Goal: Task Accomplishment & Management: Complete application form

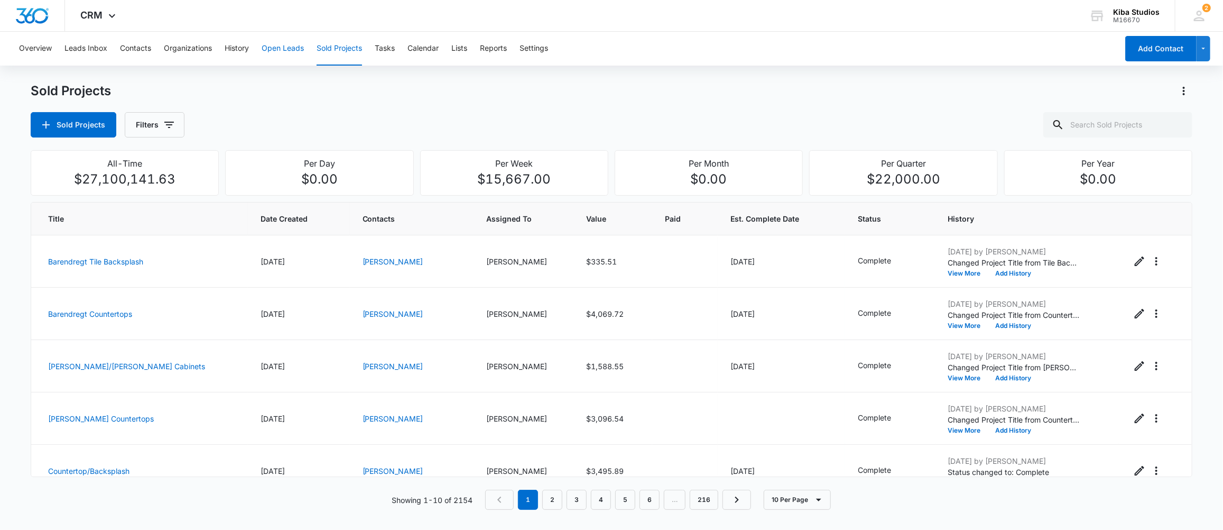
click at [274, 42] on button "Open Leads" at bounding box center [283, 49] width 42 height 34
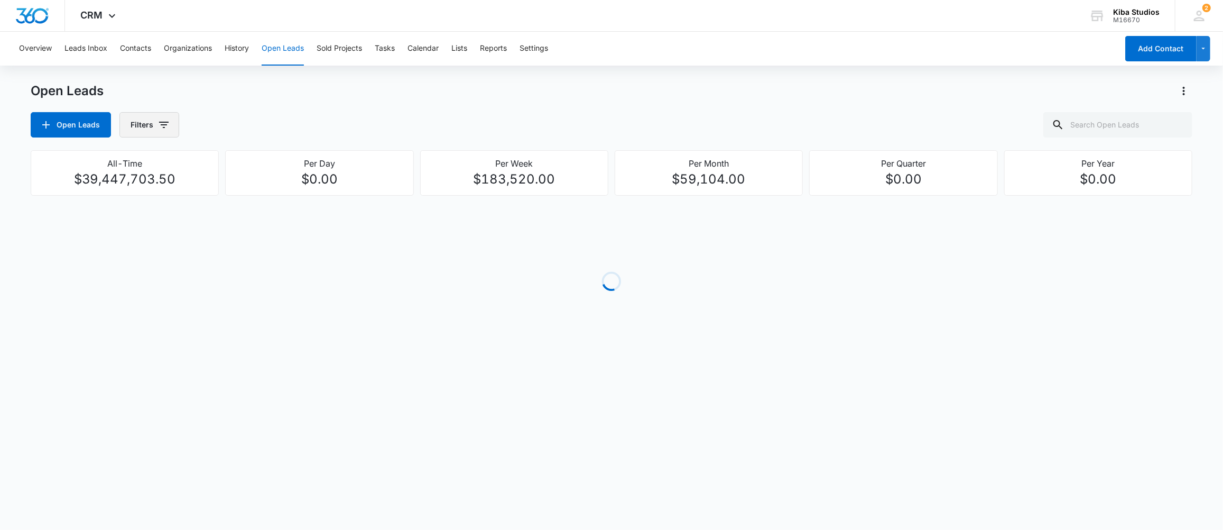
click at [164, 132] on button "Filters" at bounding box center [149, 124] width 60 height 25
click at [247, 161] on icon "Show Assigned By filters" at bounding box center [245, 162] width 13 height 13
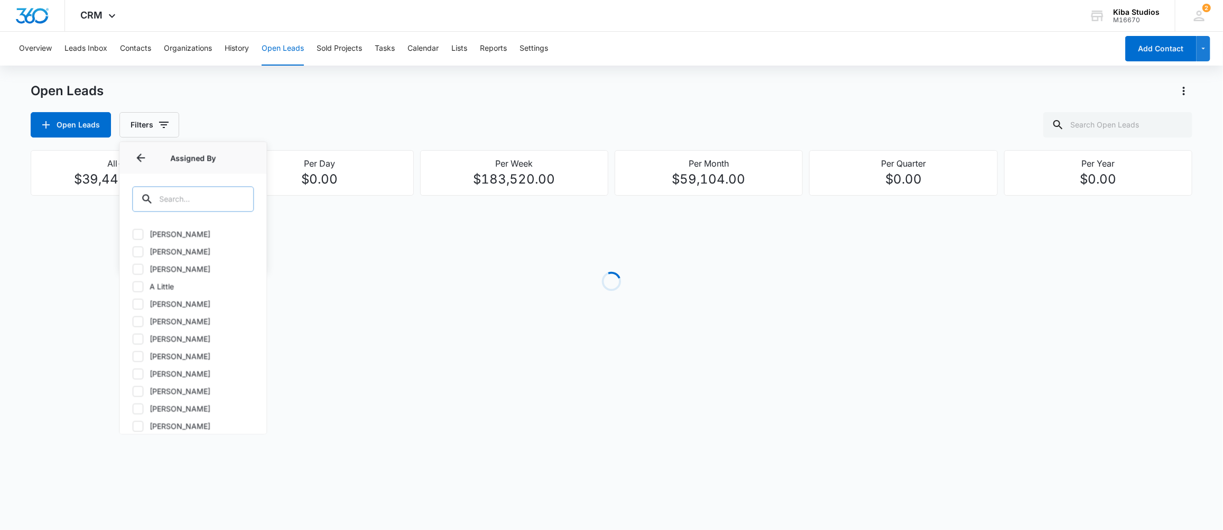
click at [234, 204] on div at bounding box center [238, 198] width 17 height 25
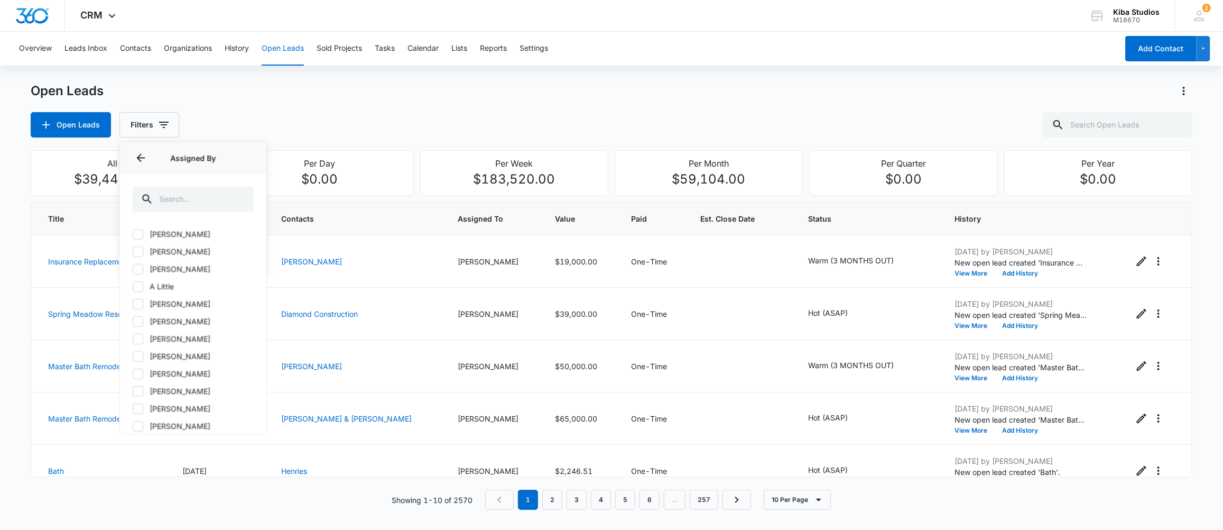
click at [409, 115] on div "Open Leads Filters Assigned By Assigned By [PERSON_NAME] [PERSON_NAME] [PERSON_…" at bounding box center [612, 124] width 1162 height 25
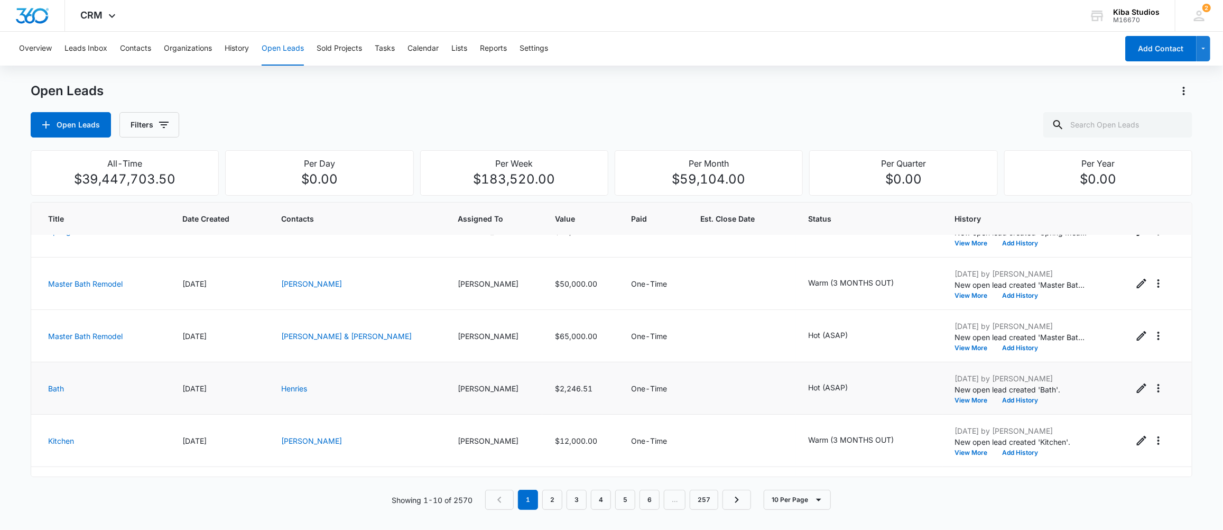
scroll to position [211, 0]
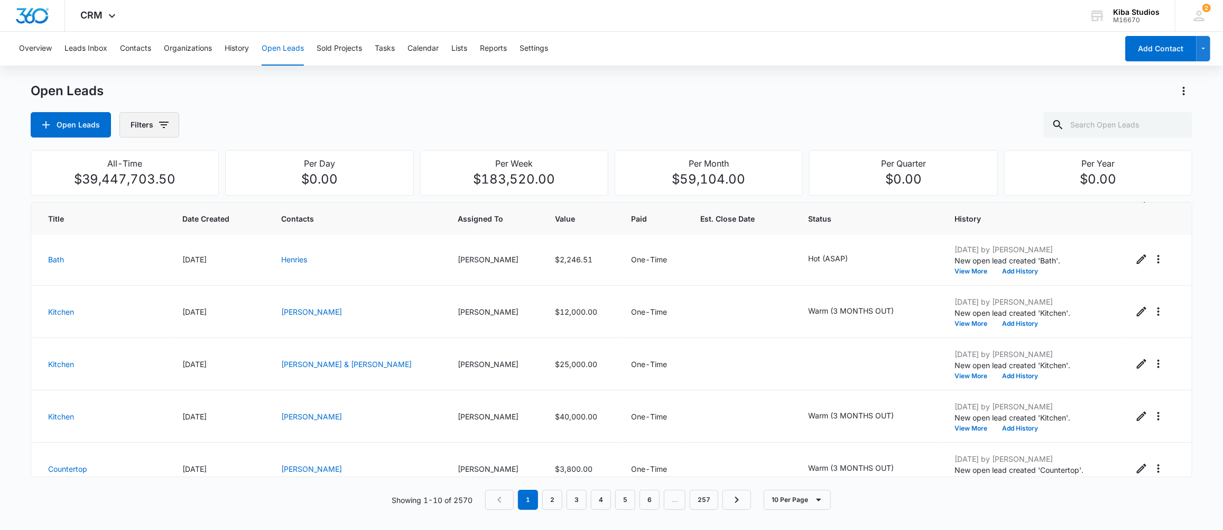
click at [165, 126] on icon "button" at bounding box center [164, 124] width 13 height 13
click at [247, 160] on icon "Show Assigned By filters" at bounding box center [245, 162] width 13 height 13
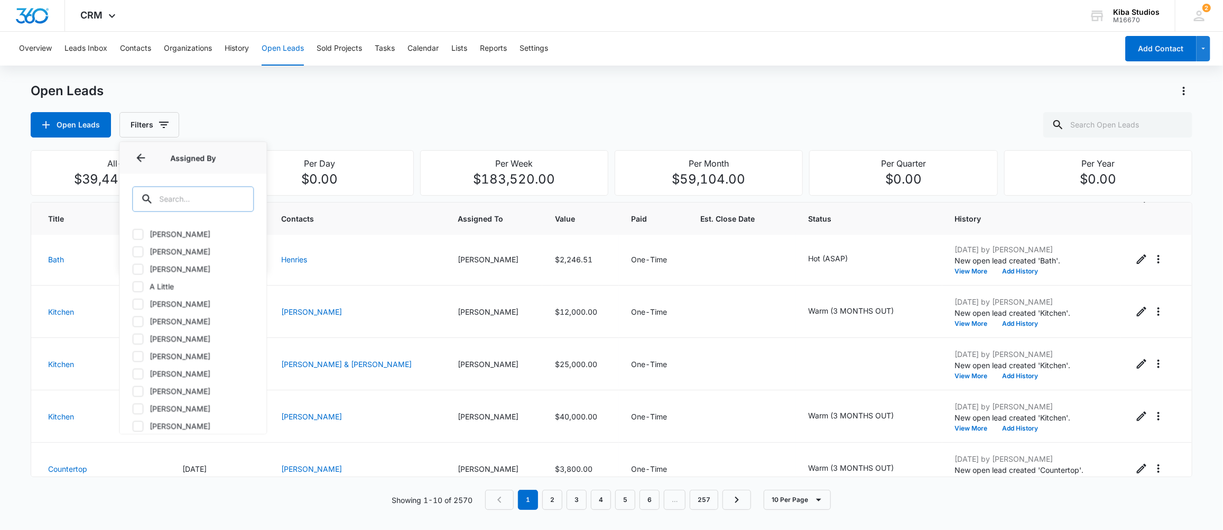
click at [197, 196] on input "text" at bounding box center [193, 198] width 122 height 25
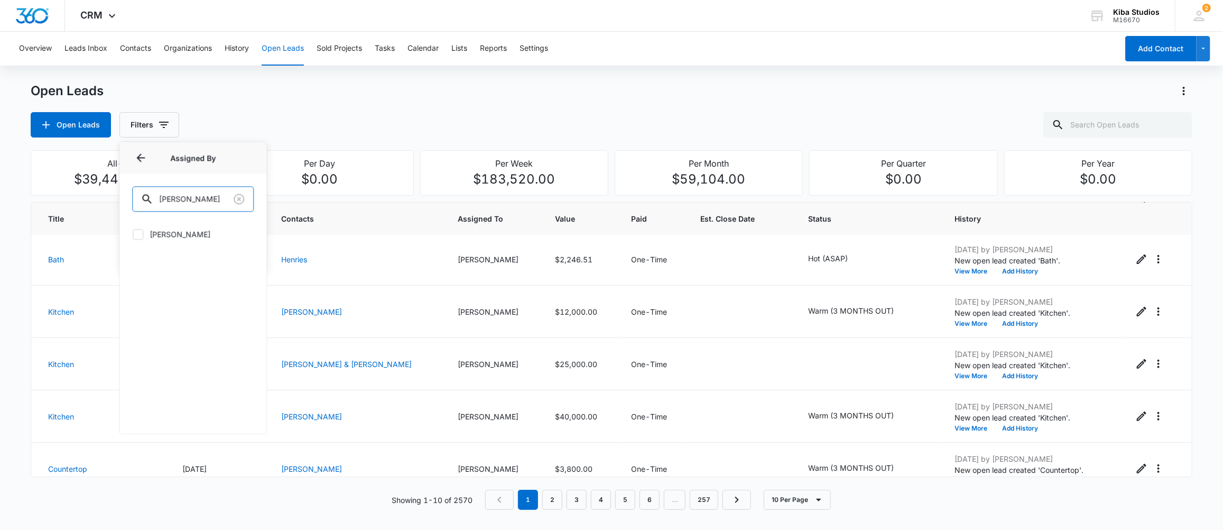
type input "[PERSON_NAME]"
click at [173, 230] on label "[PERSON_NAME]" at bounding box center [193, 233] width 122 height 11
click at [133, 234] on input "[PERSON_NAME]" at bounding box center [132, 234] width 1 height 1
checkbox input "true"
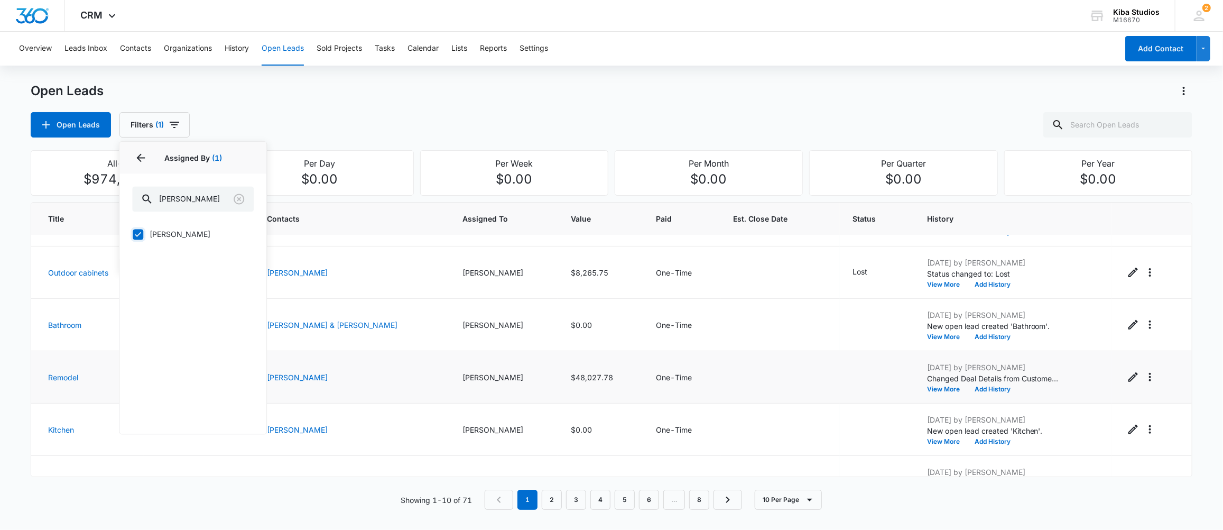
scroll to position [282, 0]
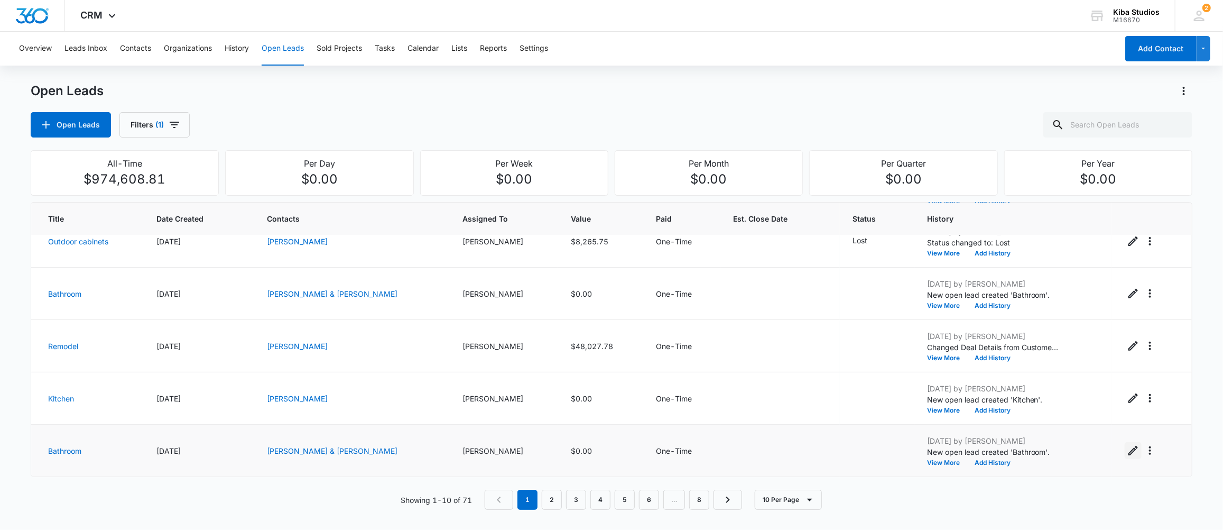
click at [1128, 451] on icon "Edit Open Lead" at bounding box center [1133, 451] width 10 height 10
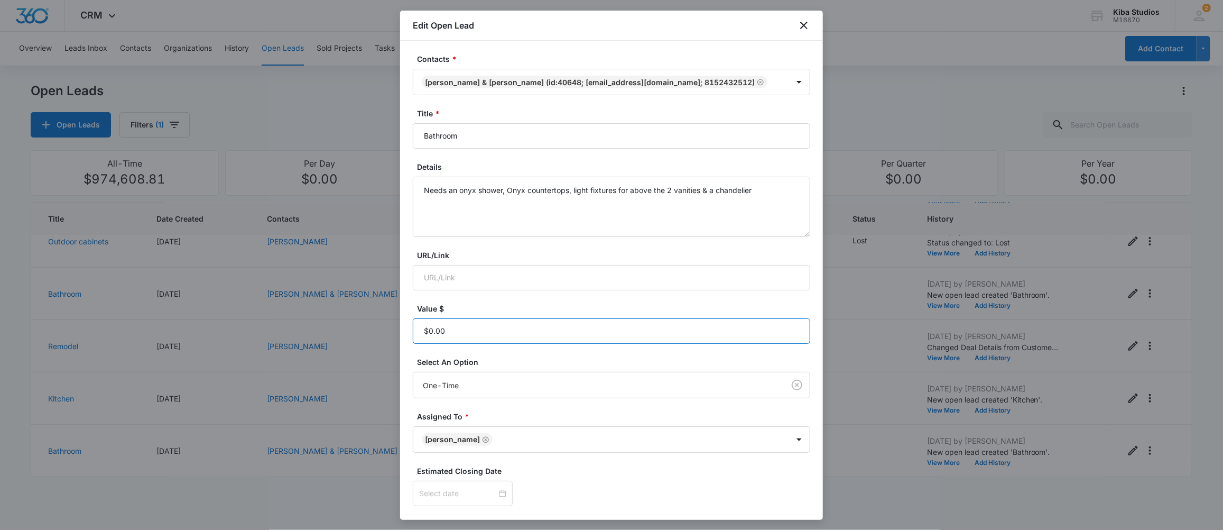
click at [464, 325] on input "Value $" at bounding box center [611, 330] width 397 height 25
type input "$26,405.15"
click at [726, 487] on div at bounding box center [611, 492] width 397 height 25
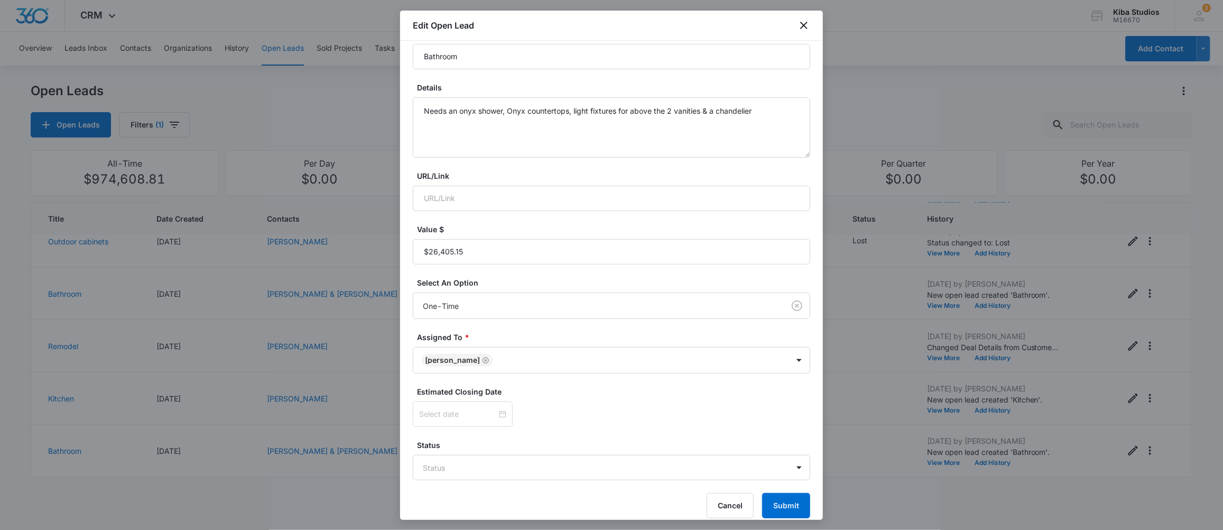
scroll to position [91, 0]
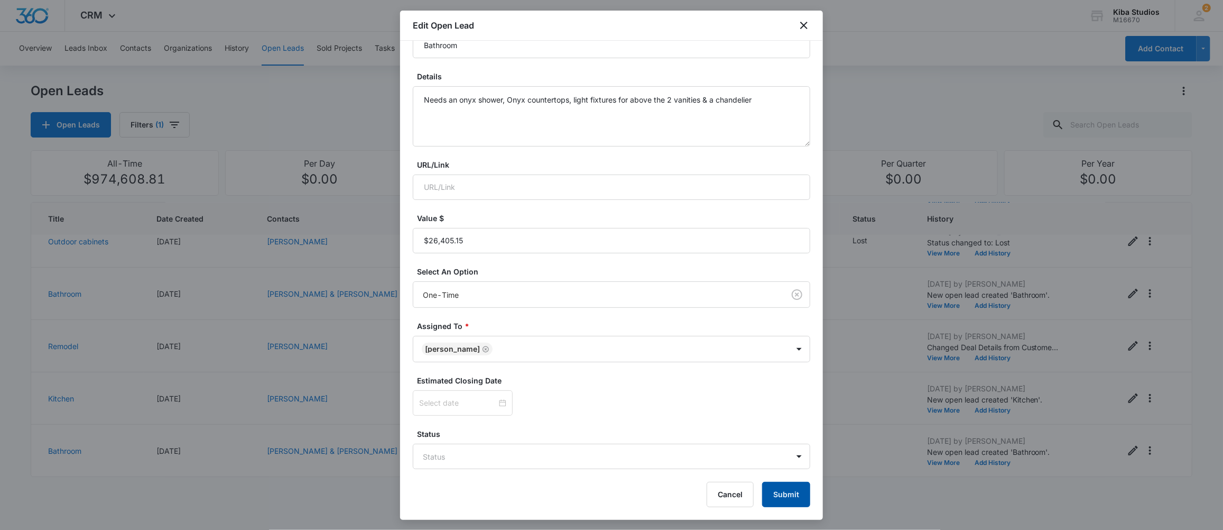
click at [777, 486] on button "Submit" at bounding box center [786, 494] width 48 height 25
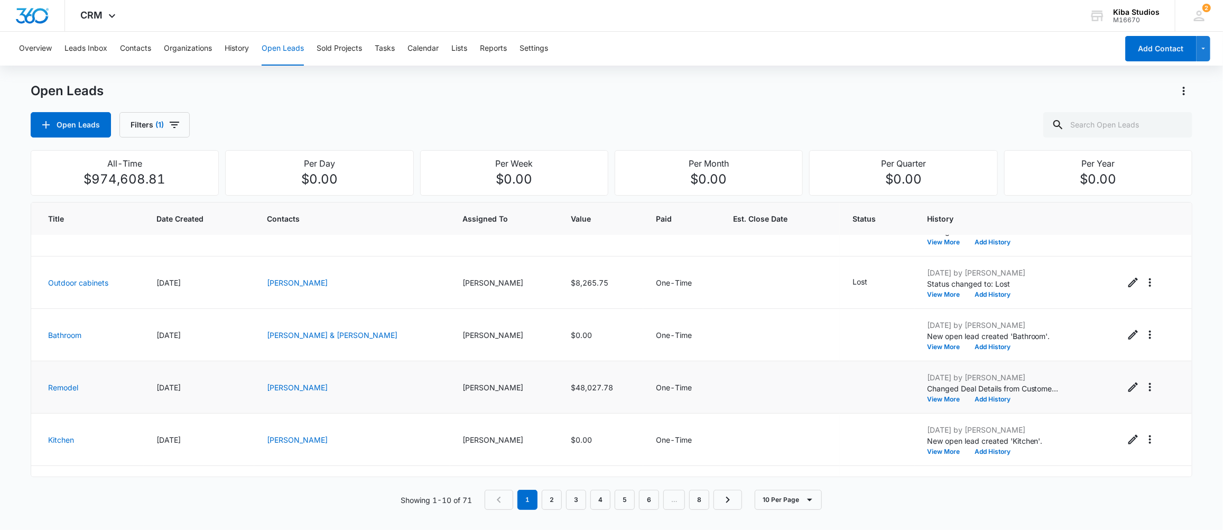
scroll to position [282, 0]
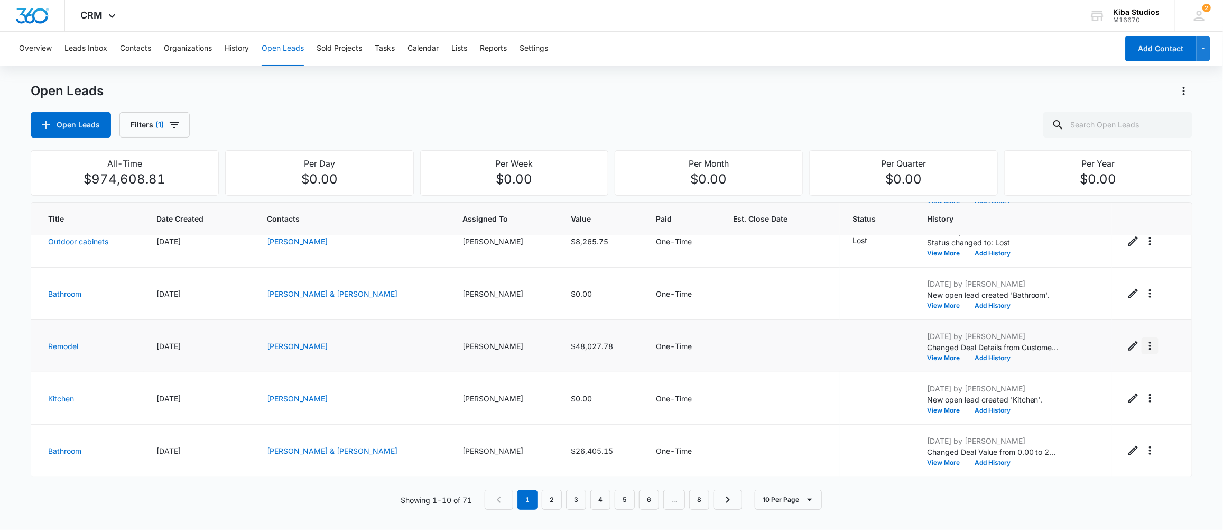
click at [1144, 347] on icon "Actions" at bounding box center [1150, 345] width 13 height 13
click at [1062, 392] on div "Convert to Sold Project" at bounding box center [1073, 390] width 80 height 7
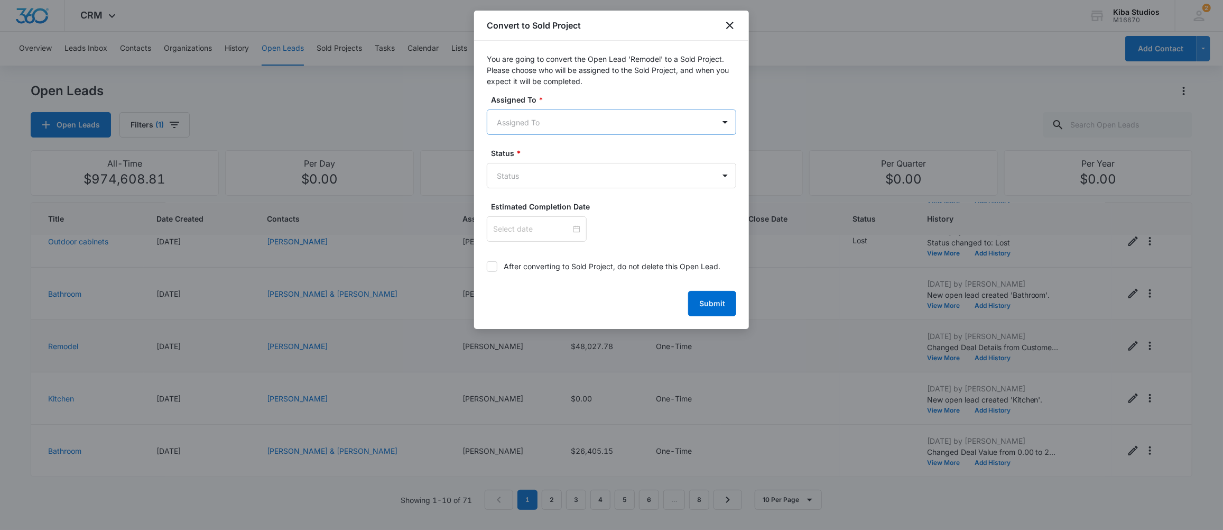
click at [584, 122] on body "CRM Apps CRM Brand AI Assistant Kiba Studios M16670 Your Accounts View All 2 MD…" at bounding box center [611, 265] width 1223 height 530
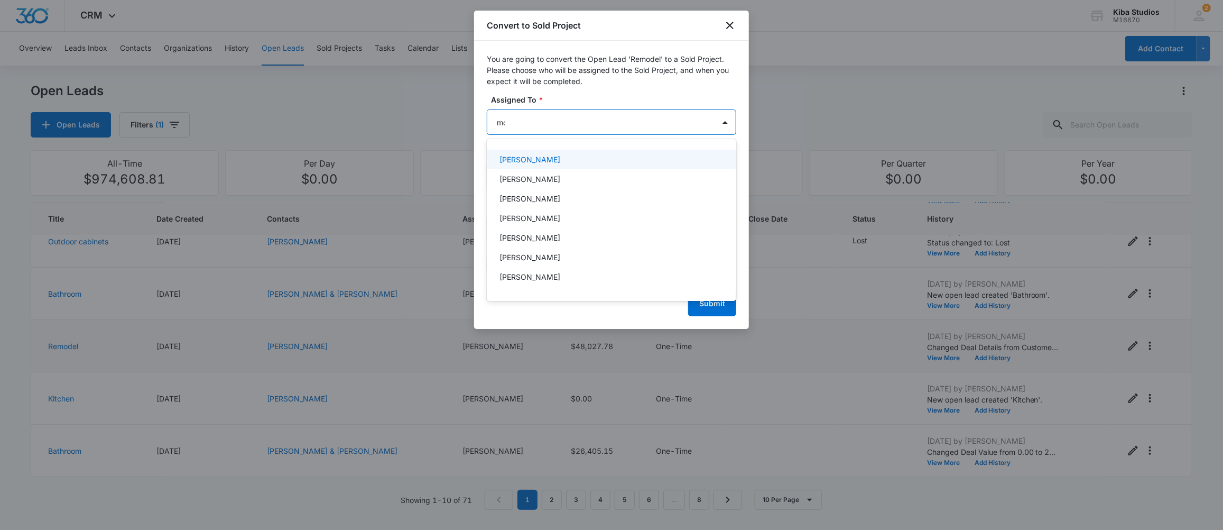
type input "mol"
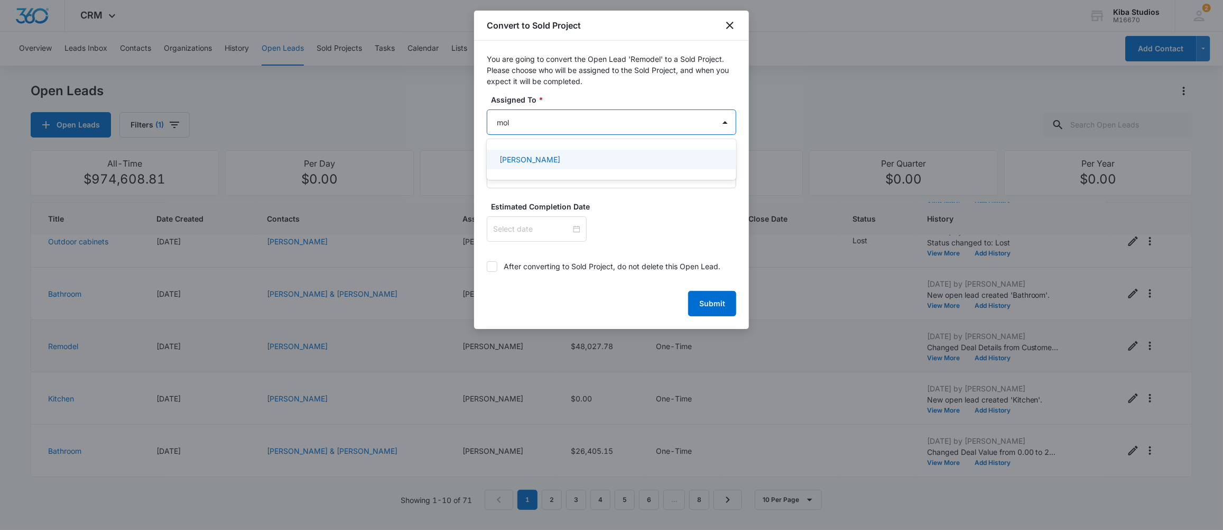
click at [564, 158] on div "[PERSON_NAME]" at bounding box center [610, 159] width 222 height 11
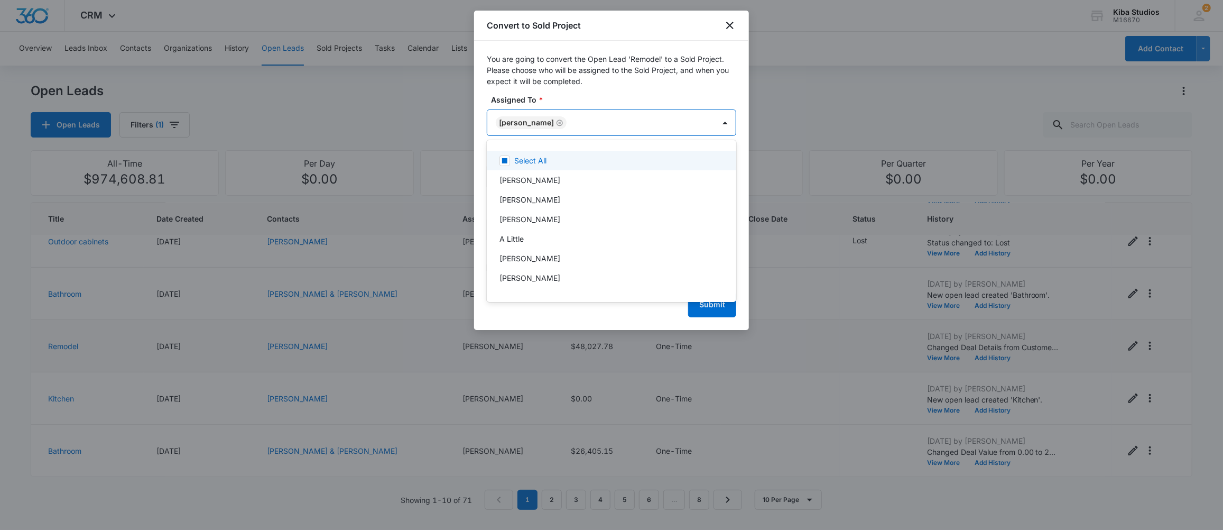
click at [680, 91] on div at bounding box center [611, 265] width 1223 height 530
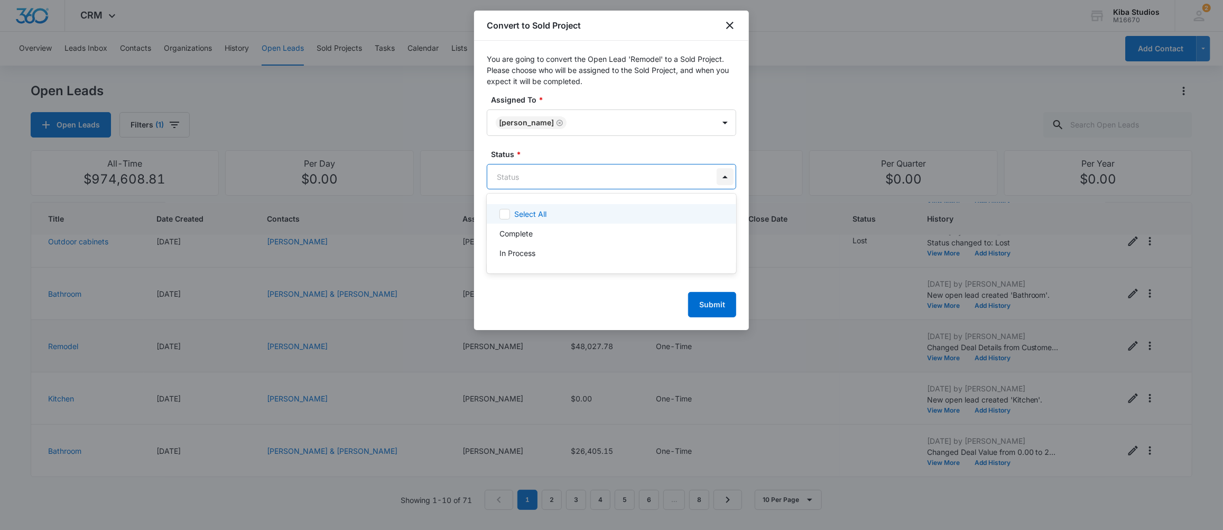
click at [720, 179] on body "CRM Apps CRM Brand AI Assistant Kiba Studios M16670 Your Accounts View All 2 MD…" at bounding box center [611, 265] width 1223 height 530
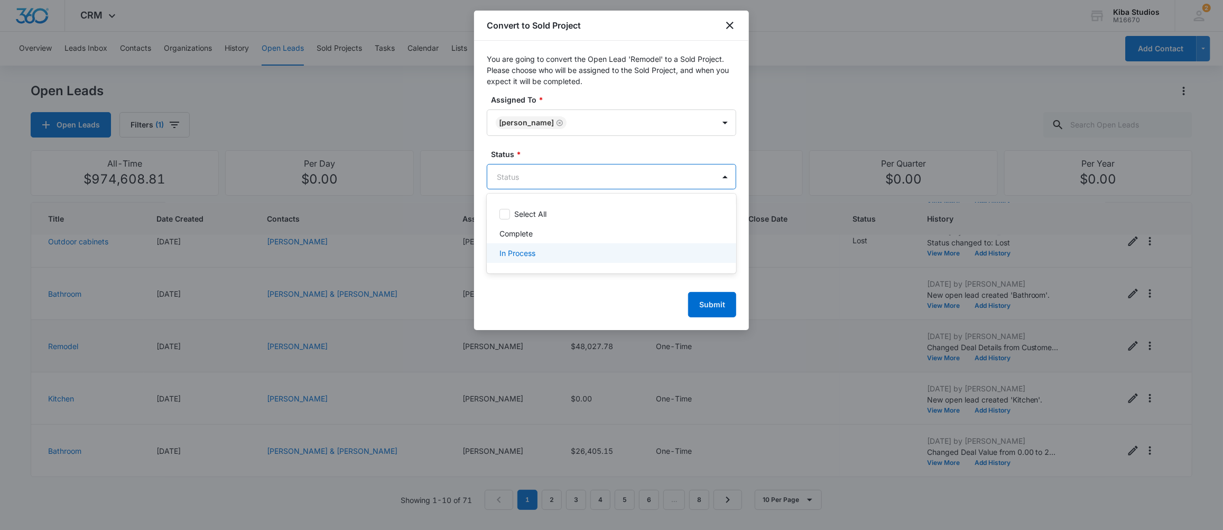
click at [557, 255] on div "In Process" at bounding box center [610, 252] width 222 height 11
click at [690, 296] on div at bounding box center [611, 265] width 1223 height 530
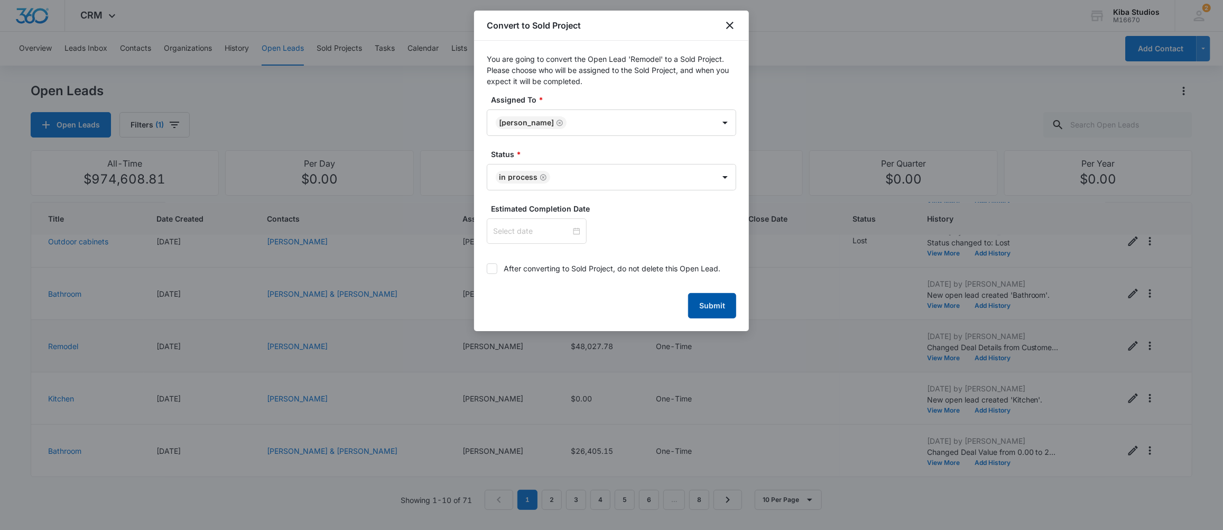
click at [706, 312] on button "Submit" at bounding box center [712, 305] width 48 height 25
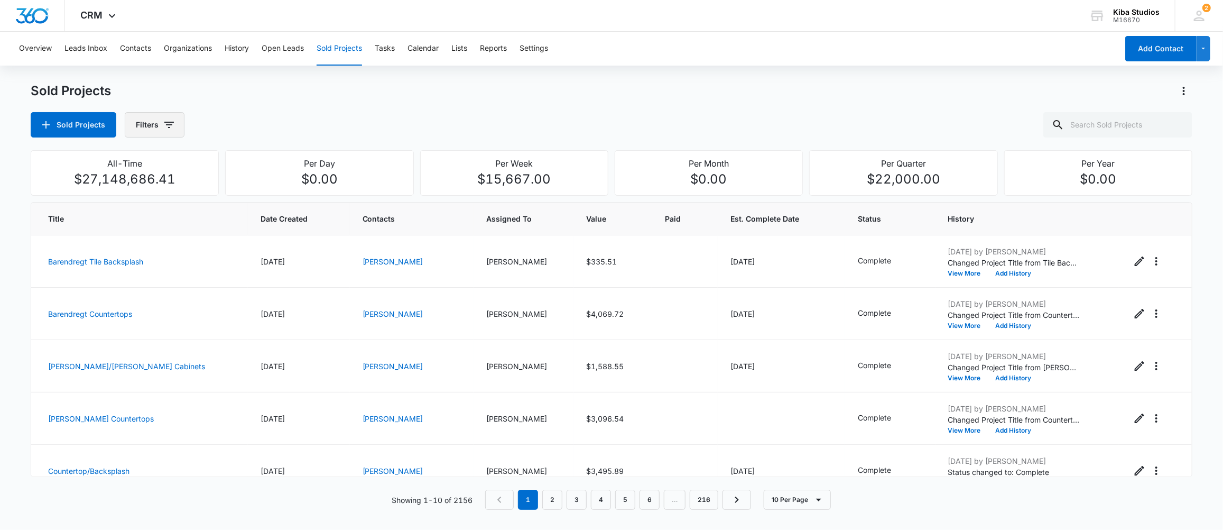
click at [163, 125] on icon "button" at bounding box center [169, 124] width 13 height 13
click at [254, 158] on icon "Show Assigned By filters" at bounding box center [250, 162] width 13 height 13
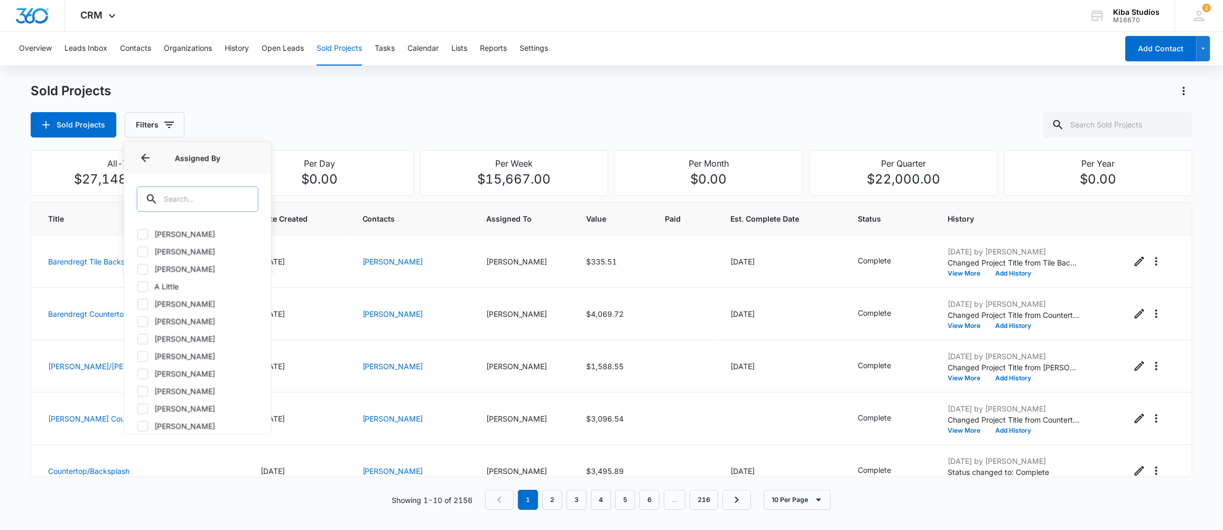
click at [206, 206] on input "text" at bounding box center [198, 198] width 122 height 25
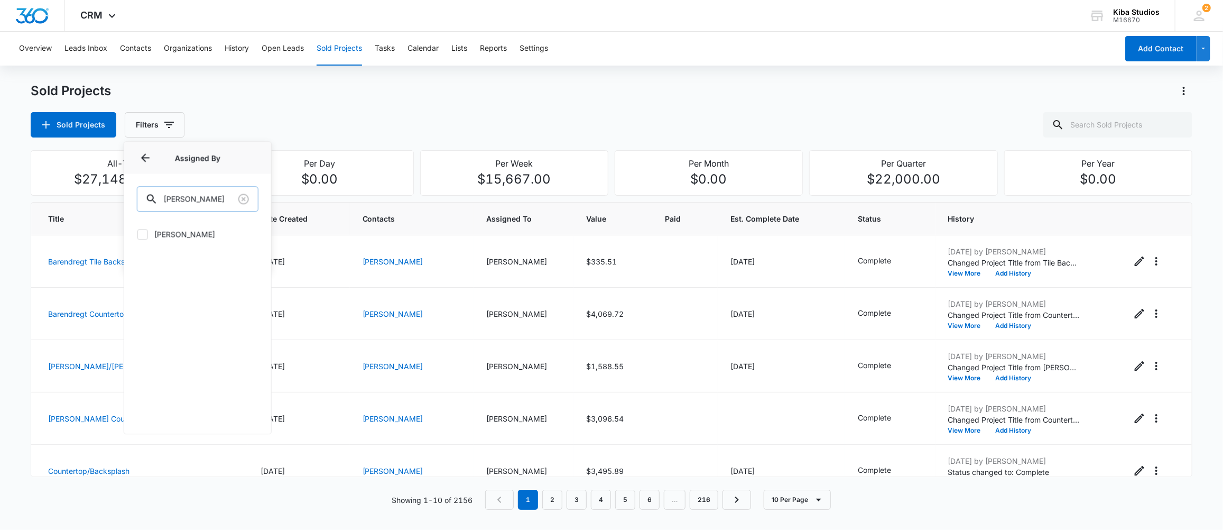
type input "[PERSON_NAME]"
click at [270, 52] on button "Open Leads" at bounding box center [283, 49] width 42 height 34
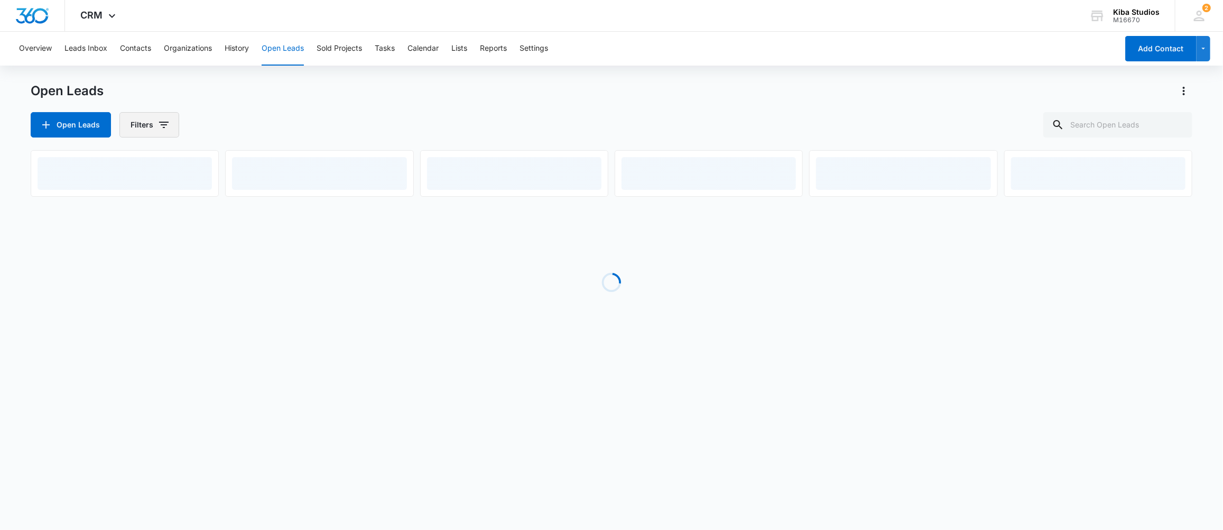
click at [163, 126] on icon "button" at bounding box center [164, 124] width 13 height 13
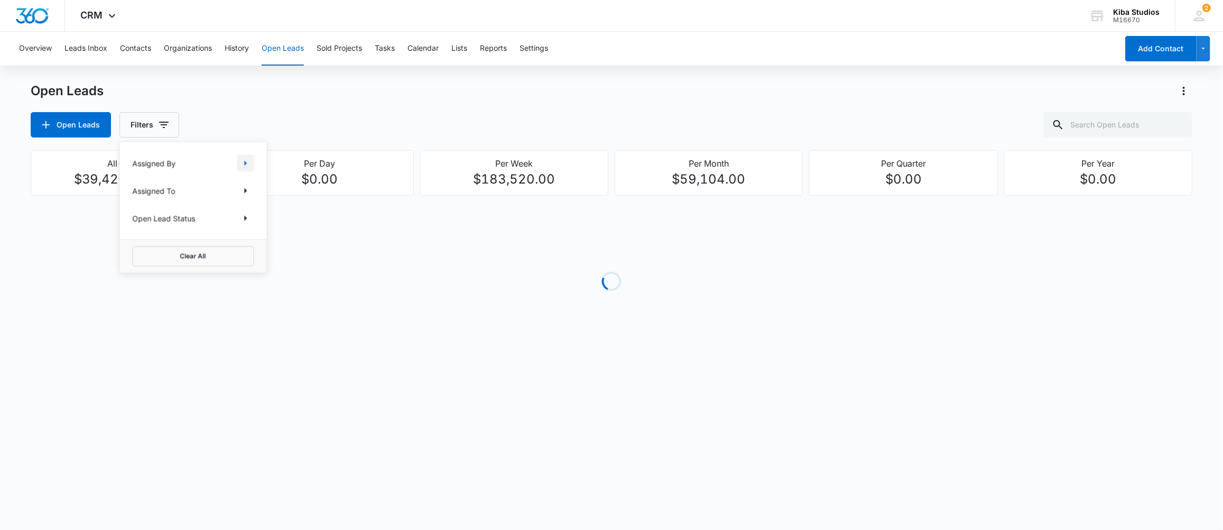
click at [248, 163] on icon "Show Assigned By filters" at bounding box center [245, 162] width 13 height 13
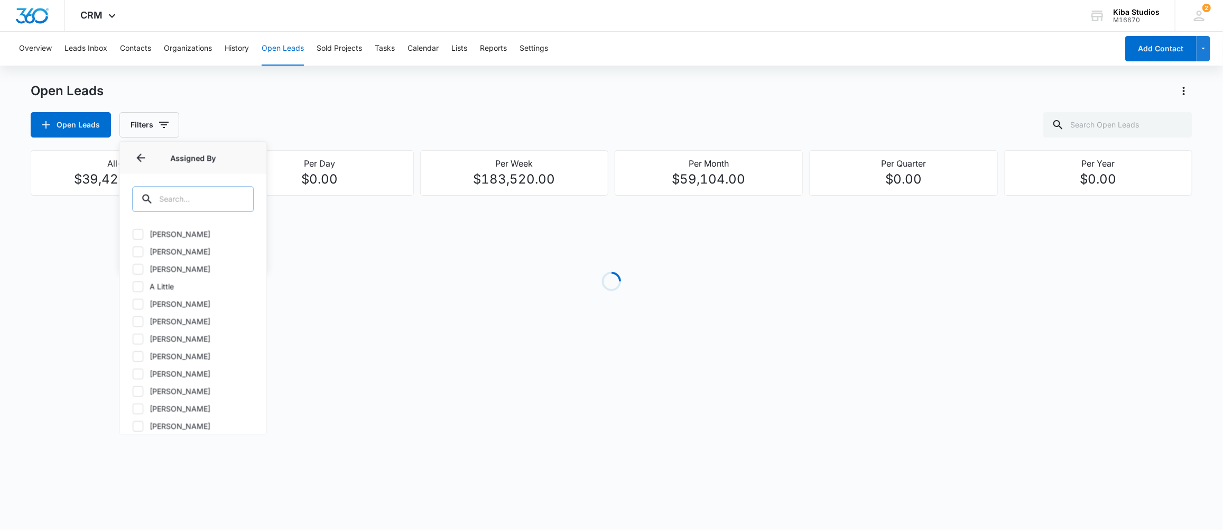
click at [201, 206] on input "text" at bounding box center [193, 198] width 122 height 25
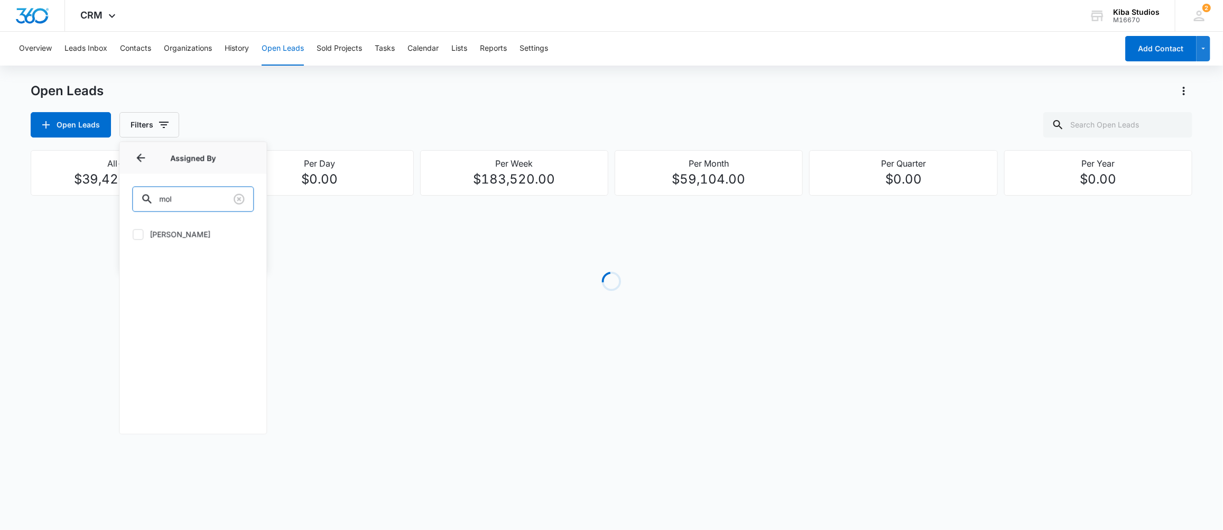
type input "mol"
drag, startPoint x: 172, startPoint y: 232, endPoint x: 237, endPoint y: 202, distance: 70.7
click at [173, 230] on label "[PERSON_NAME]" at bounding box center [193, 233] width 122 height 11
click at [139, 237] on icon at bounding box center [138, 234] width 10 height 10
click at [133, 234] on input "[PERSON_NAME]" at bounding box center [132, 234] width 1 height 1
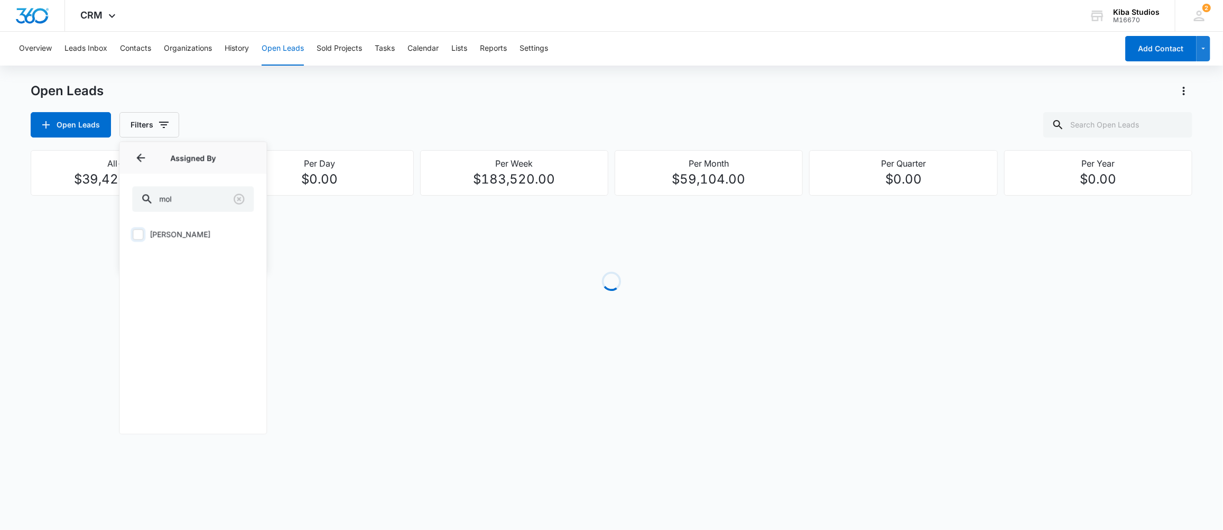
checkbox input "true"
click at [321, 107] on div "Open Leads Open Leads Filters (1)" at bounding box center [612, 109] width 1162 height 55
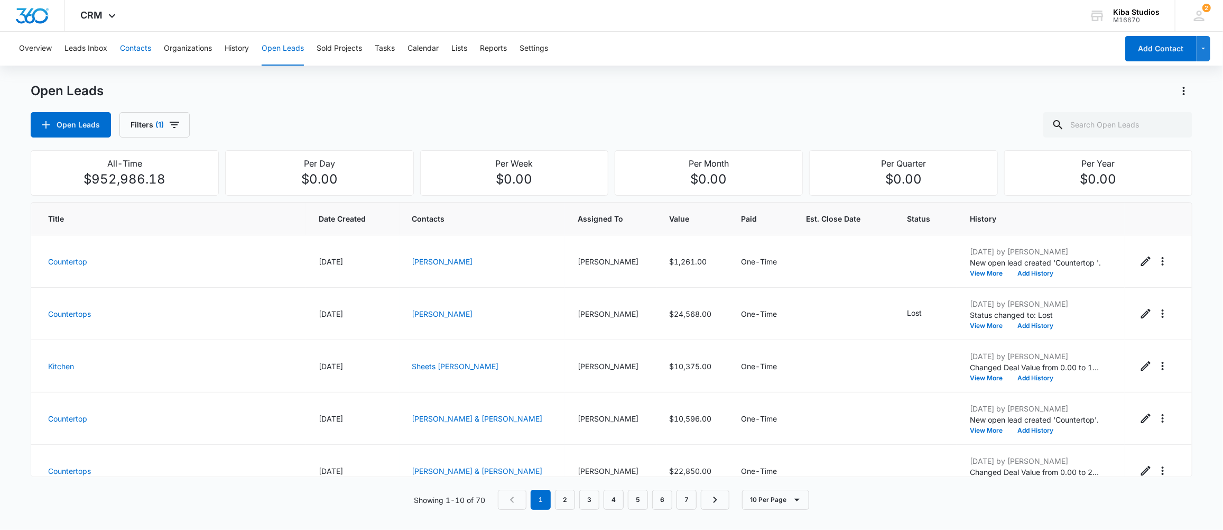
click at [130, 51] on button "Contacts" at bounding box center [135, 49] width 31 height 34
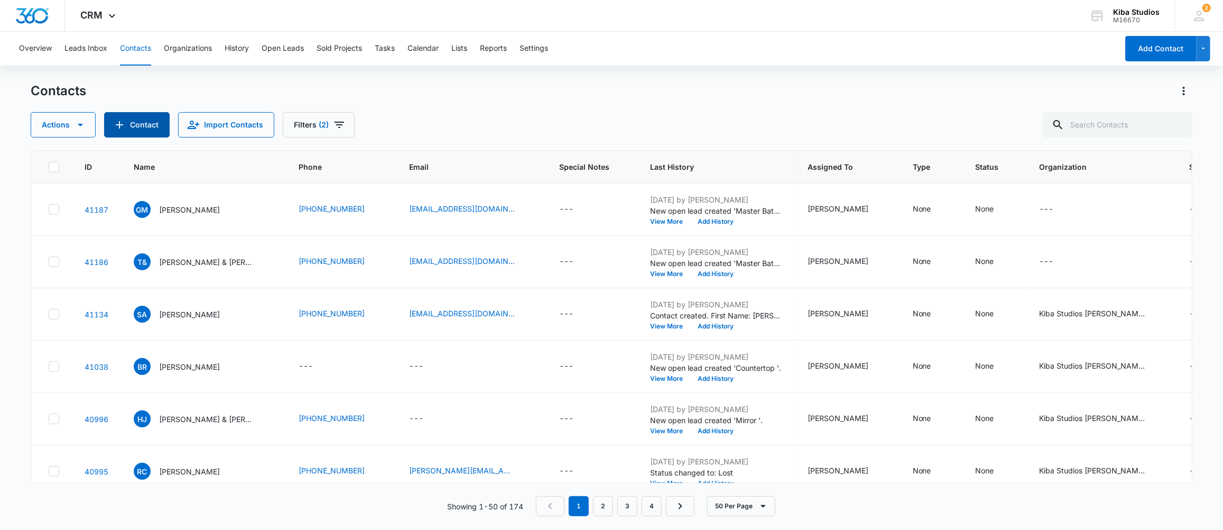
click at [125, 124] on button "Contact" at bounding box center [137, 124] width 66 height 25
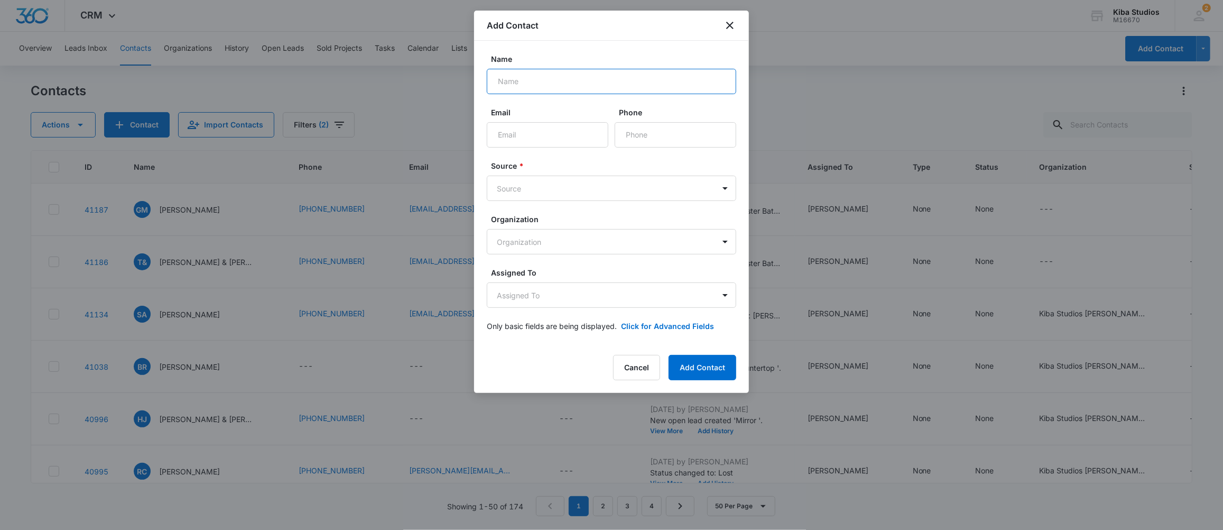
click at [564, 85] on input "Name" at bounding box center [611, 81] width 249 height 25
type input "hey"
click at [624, 367] on button "Cancel" at bounding box center [636, 367] width 47 height 25
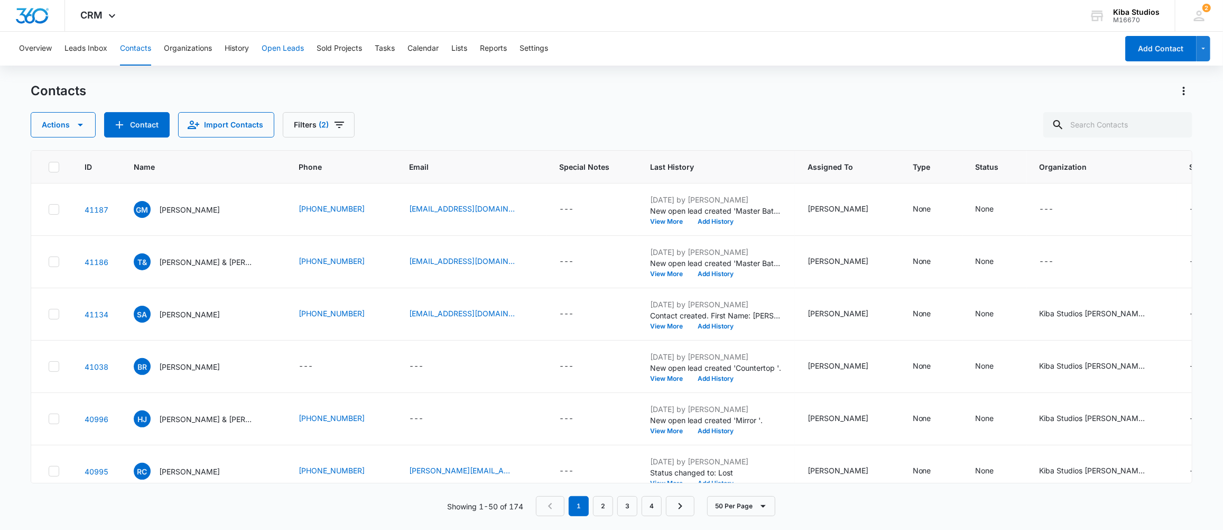
click at [268, 49] on button "Open Leads" at bounding box center [283, 49] width 42 height 34
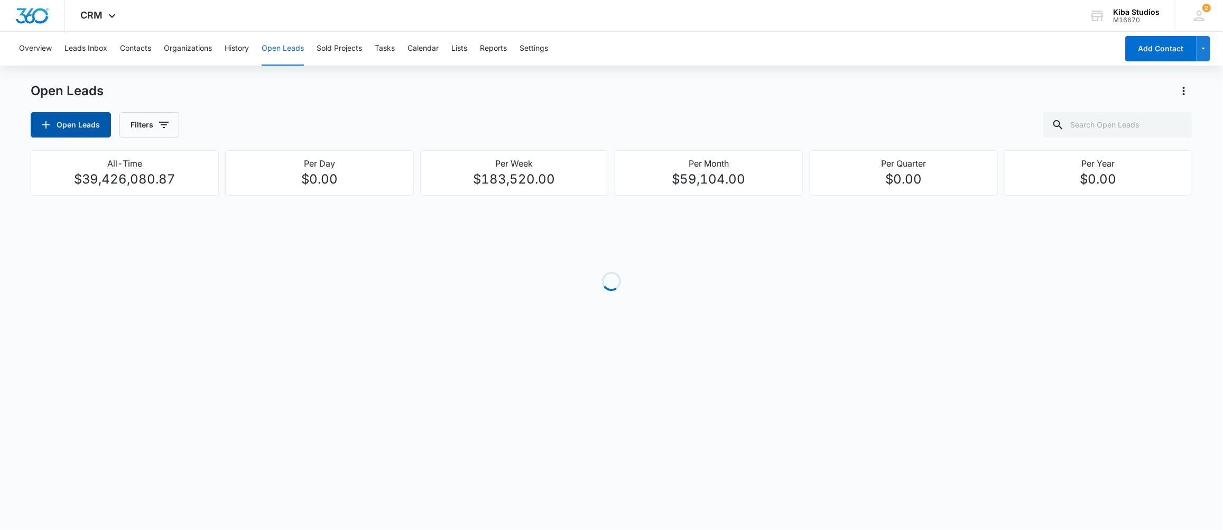
click at [89, 122] on button "Open Leads" at bounding box center [71, 124] width 80 height 25
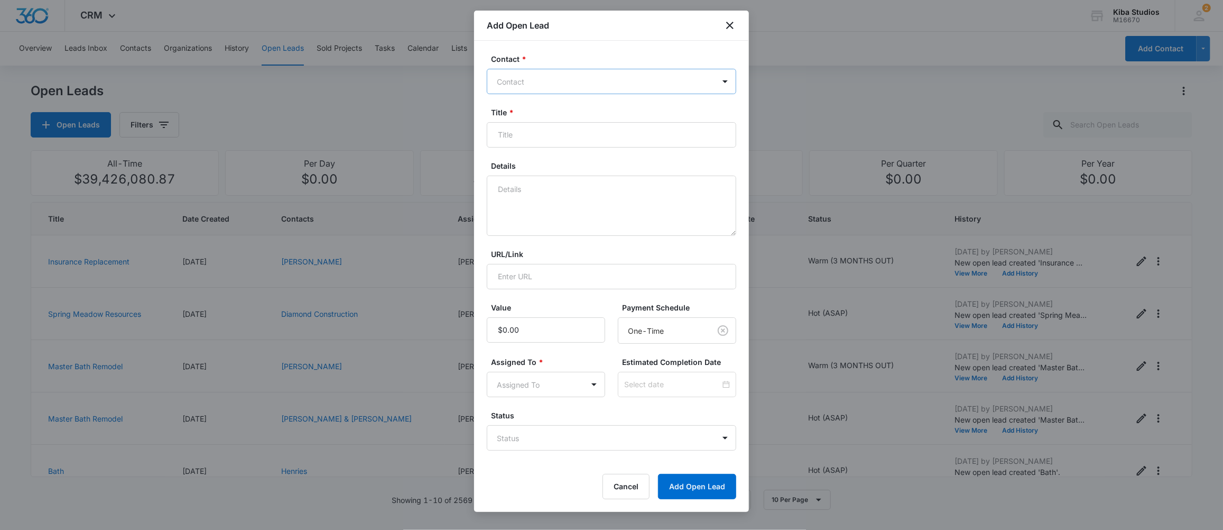
click at [536, 85] on div at bounding box center [605, 81] width 217 height 13
type input "[PERSON_NAME]"
click at [544, 119] on p "[PERSON_NAME] & [PERSON_NAME] (ID:40846; [EMAIL_ADDRESS][DOMAIN_NAME])" at bounding box center [610, 124] width 222 height 22
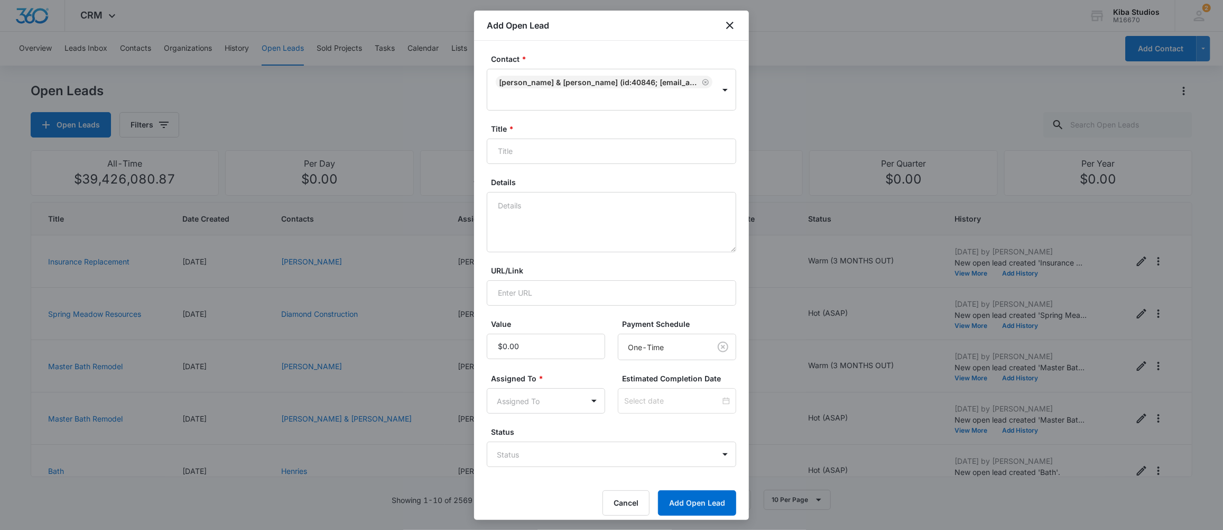
click at [561, 177] on label "Details" at bounding box center [615, 182] width 249 height 11
click at [561, 192] on textarea "Details" at bounding box center [611, 222] width 249 height 60
click at [549, 140] on input "Title *" at bounding box center [611, 150] width 249 height 25
type input "Bathroom Remodel"
type textarea "R"
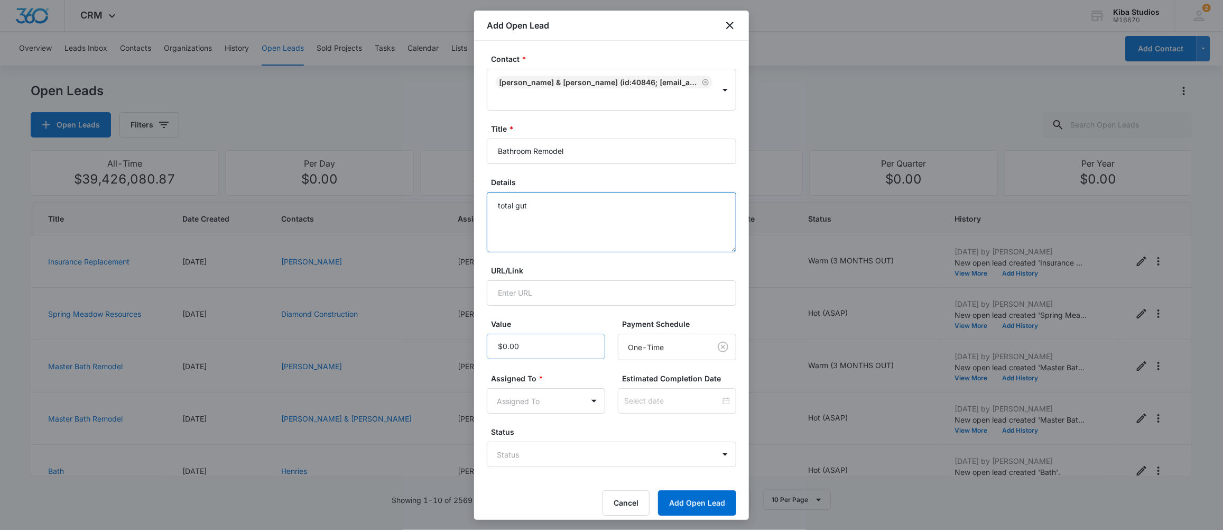
type textarea "total gut"
click at [540, 334] on input "Value" at bounding box center [546, 346] width 118 height 25
type input "$3,325.00"
click at [573, 388] on body "CRM Apps CRM Brand AI Assistant Kiba Studios M16670 Your Accounts View All 2 MD…" at bounding box center [611, 265] width 1223 height 530
type input "mol"
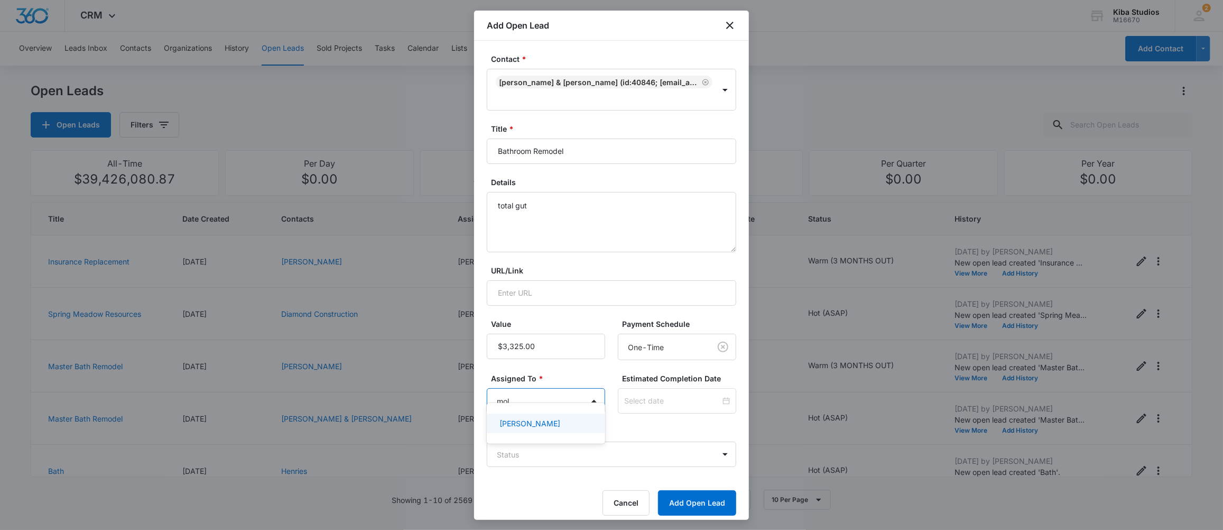
click at [522, 424] on p "[PERSON_NAME]" at bounding box center [529, 423] width 61 height 11
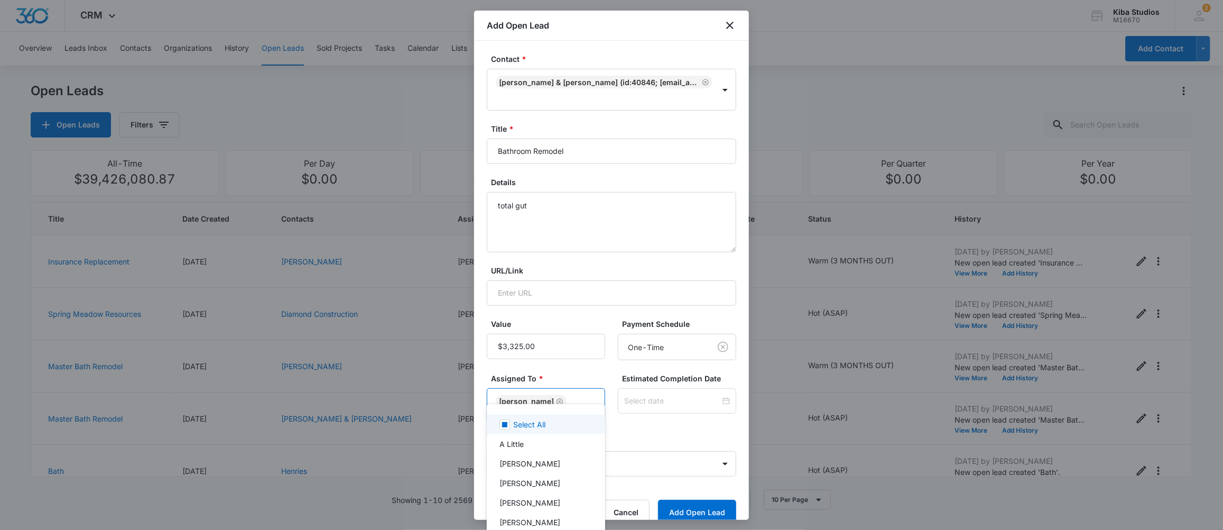
click at [641, 409] on div at bounding box center [611, 265] width 1223 height 530
click at [688, 499] on button "Add Open Lead" at bounding box center [697, 511] width 78 height 25
